Goal: Transaction & Acquisition: Purchase product/service

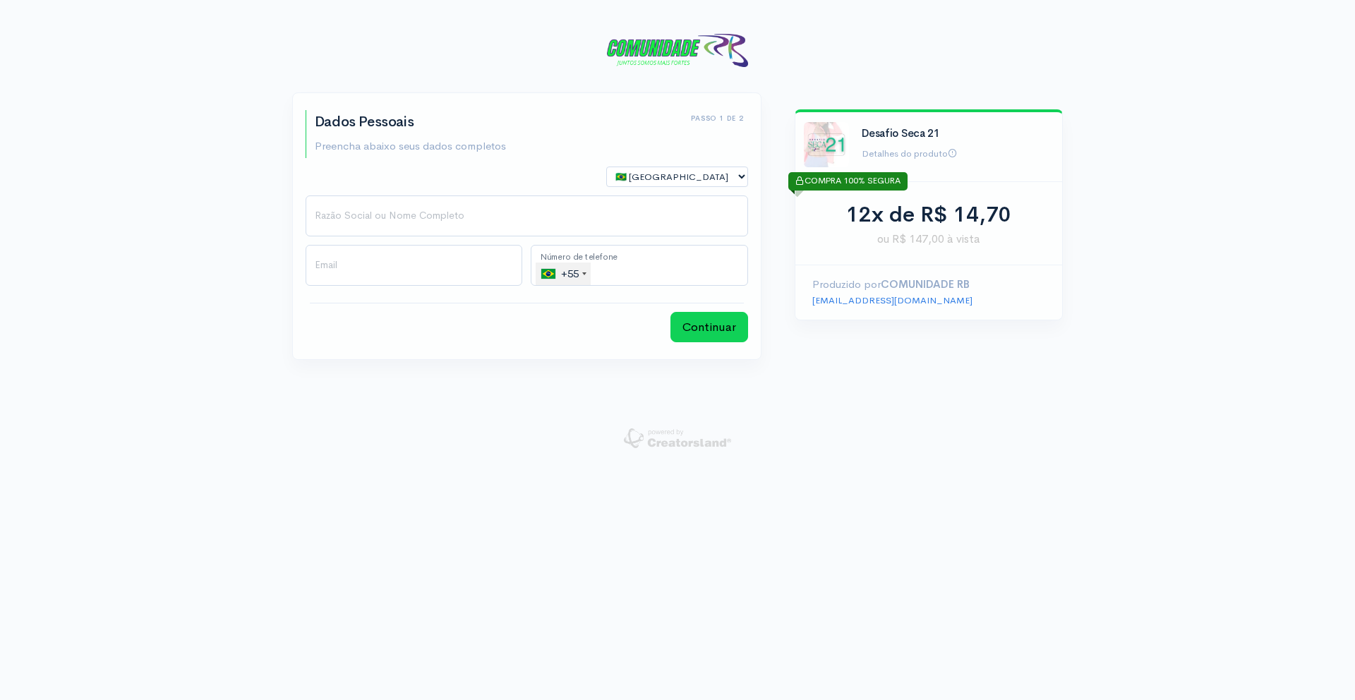
click at [932, 154] on link "Detalhes do produto" at bounding box center [909, 153] width 95 height 12
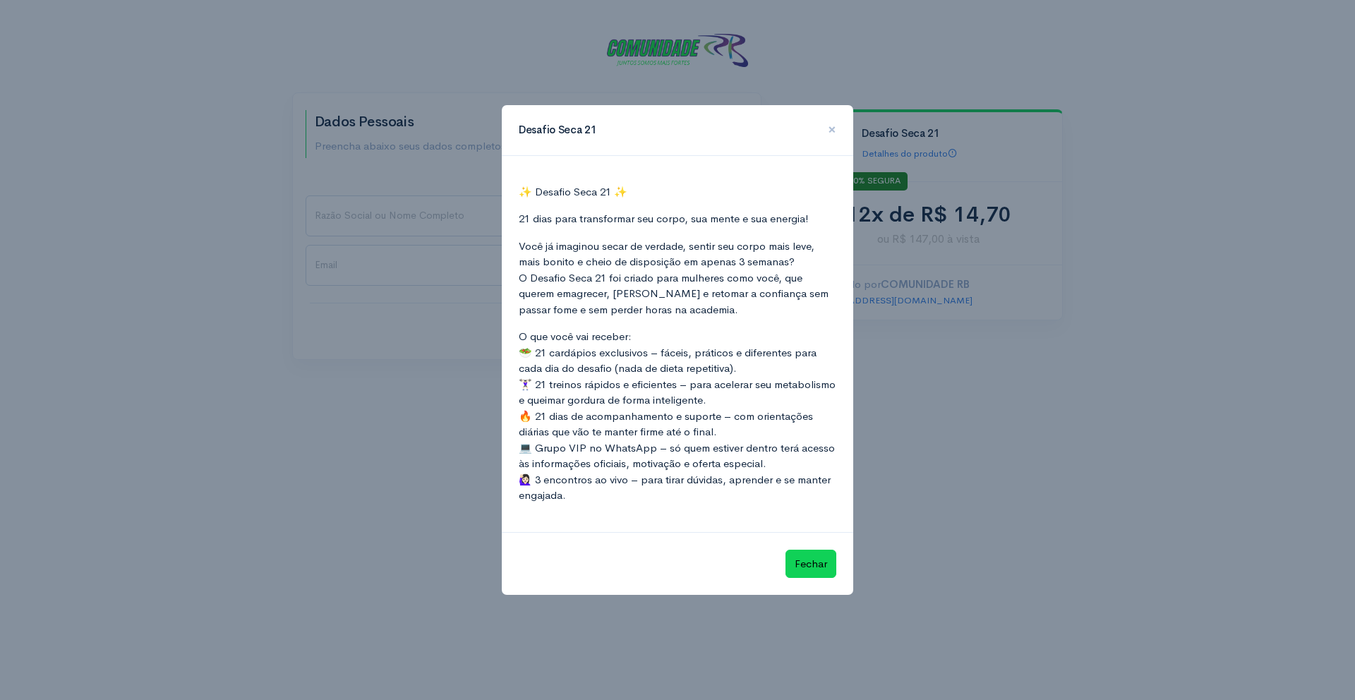
click at [835, 128] on span "×" at bounding box center [832, 129] width 8 height 20
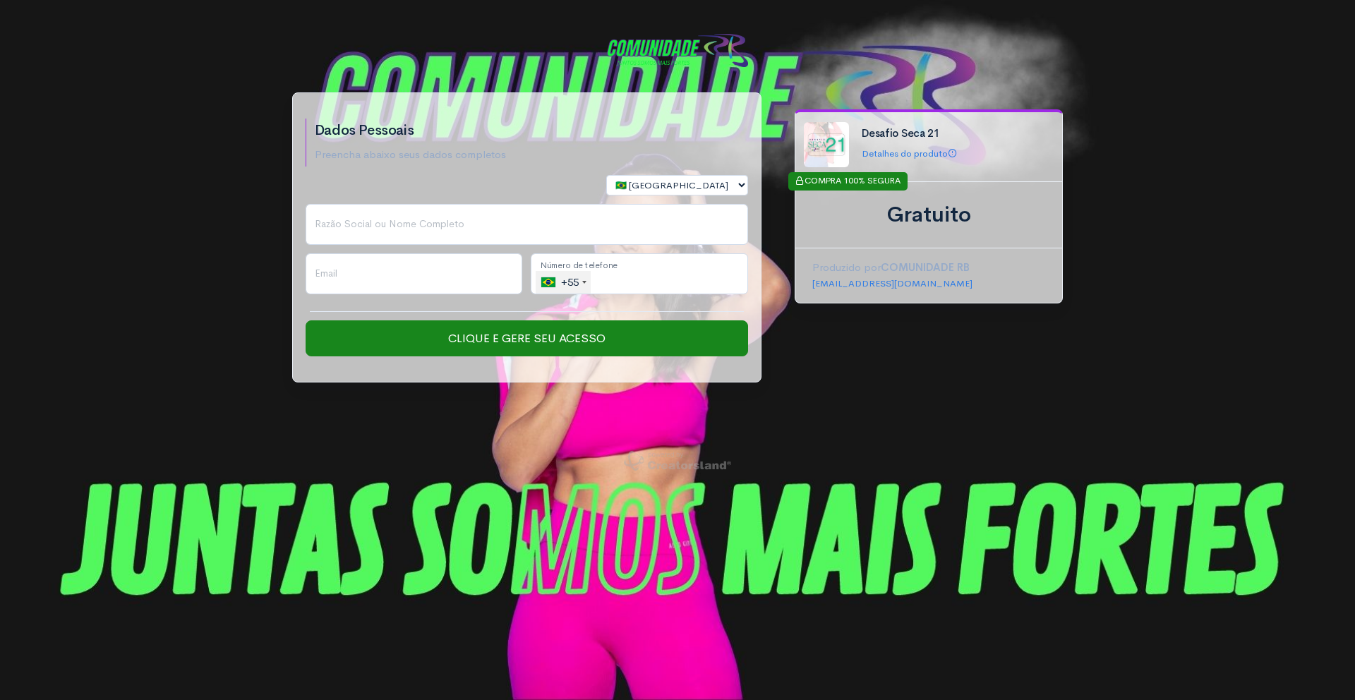
click at [461, 200] on div "🇧🇷 Brasil 🇵🇹 Portugal 🇺🇸 Estados Unidos 🇦🇷 Argentina 🇨🇱 Chile 🇨🇴 Colômbia 🇪🇨 Eq…" at bounding box center [526, 189] width 451 height 29
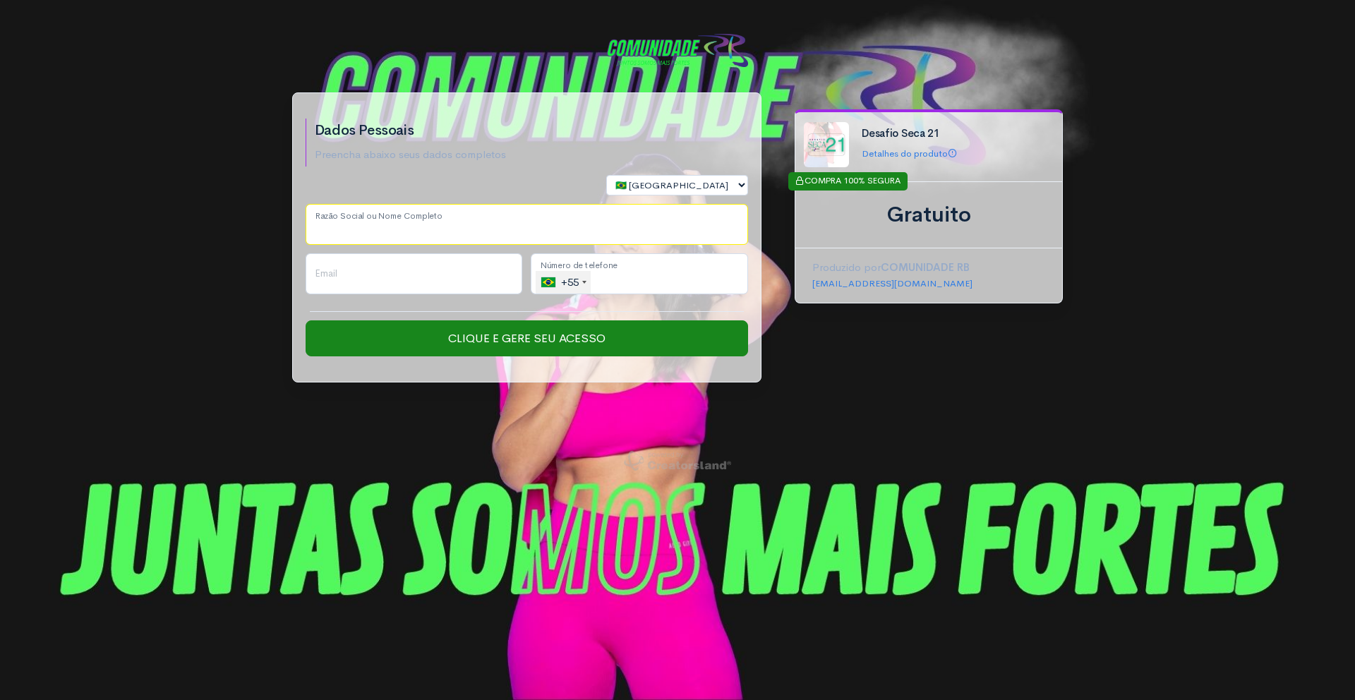
click at [460, 223] on input "Razão Social ou Nome Completo" at bounding box center [527, 224] width 442 height 41
type input "b"
type input "Bart Canedo"
type input "bartcanedo@hotmail.com"
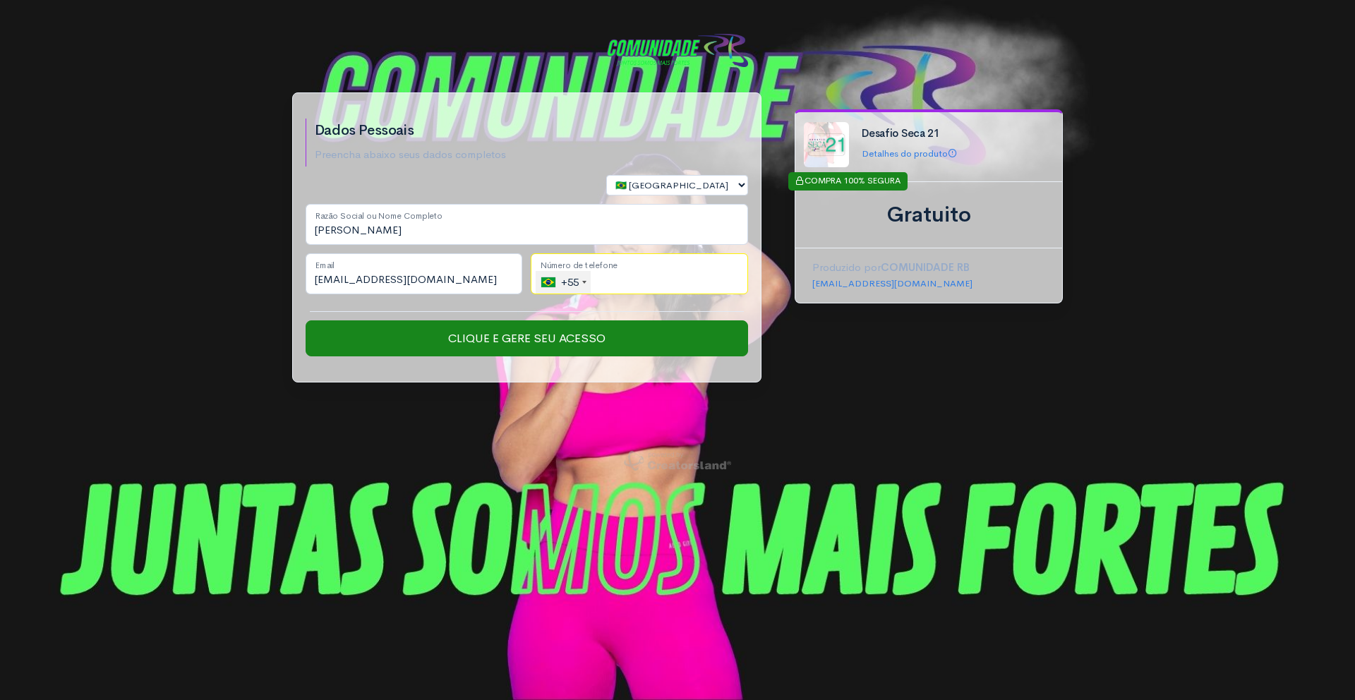
type input "(43) 9108-2838"
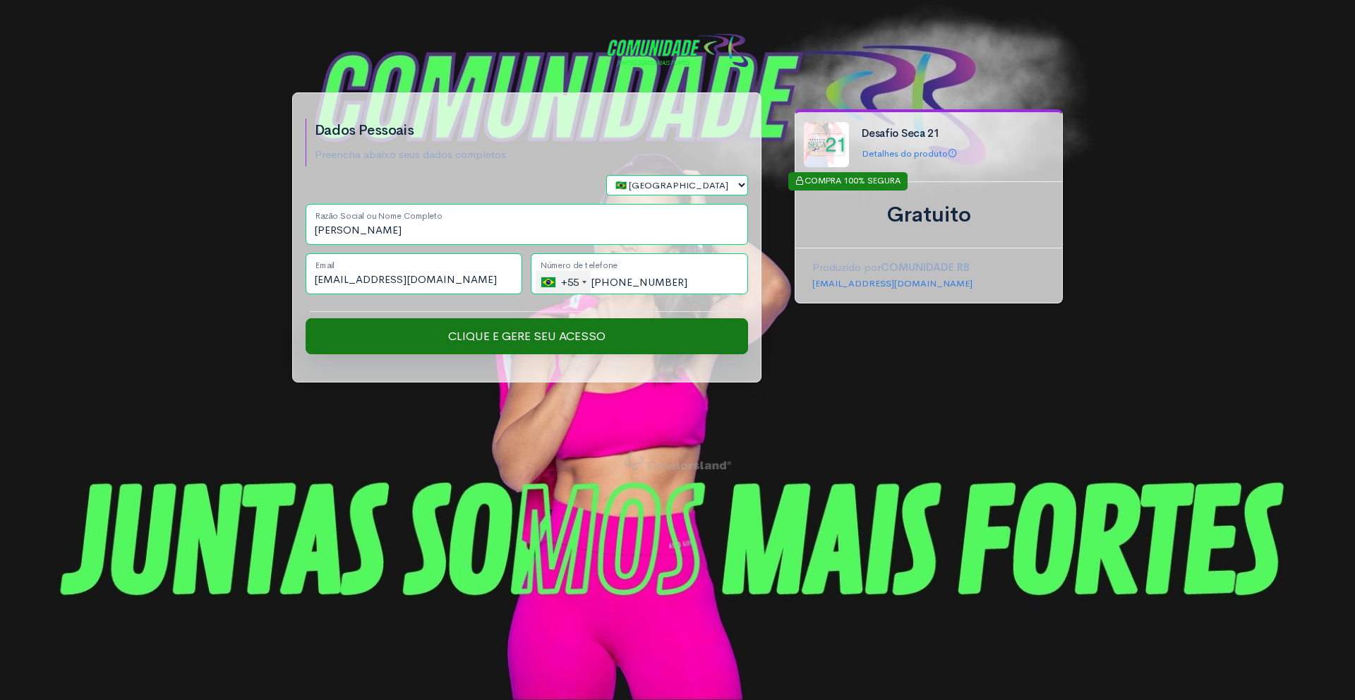
click at [574, 332] on input "Clique e Gere seu Acesso" at bounding box center [527, 336] width 442 height 37
